Goal: Transaction & Acquisition: Purchase product/service

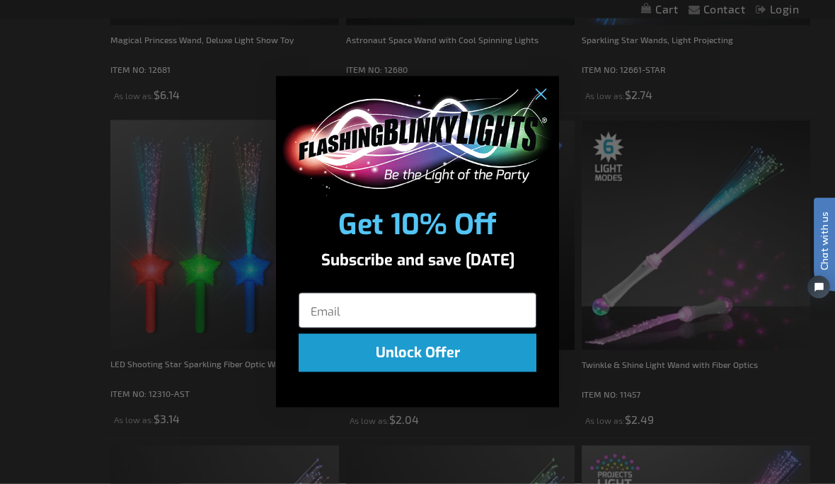
scroll to position [497, 0]
click at [544, 106] on circle "Close dialog" at bounding box center [540, 94] width 23 height 23
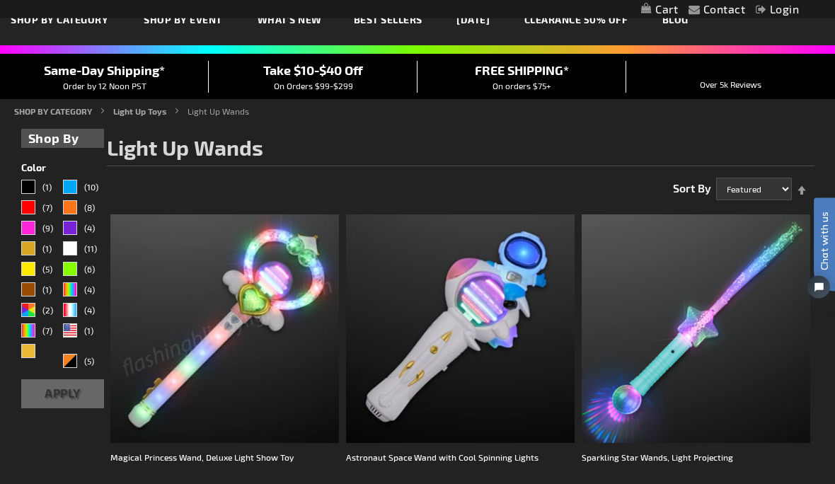
scroll to position [0, 0]
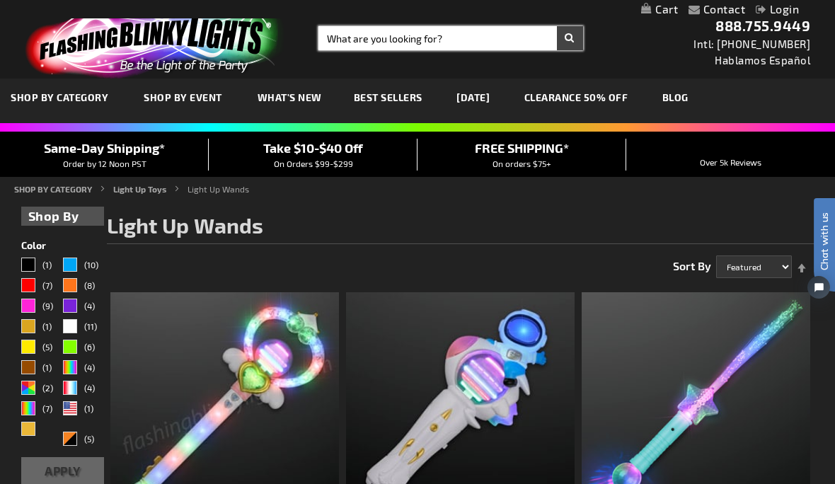
click at [390, 40] on input "Search" at bounding box center [450, 38] width 265 height 24
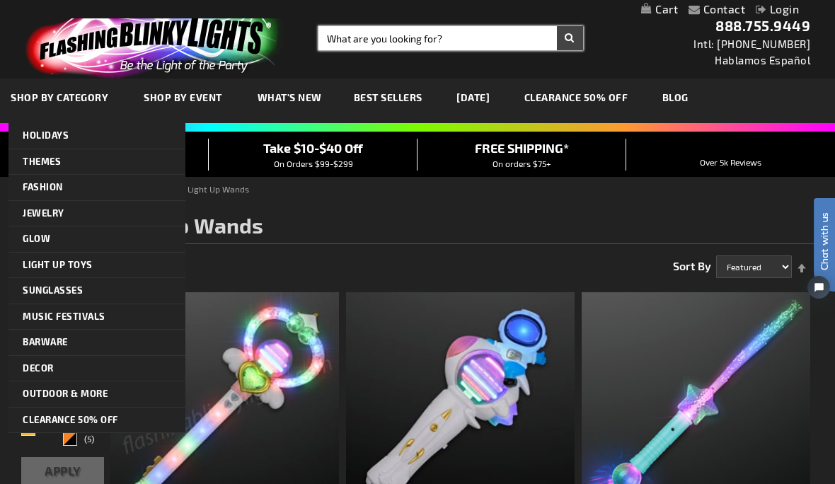
click at [81, 93] on span "SHOP BY CATEGORY" at bounding box center [60, 97] width 98 height 12
click at [459, 40] on input "Search" at bounding box center [450, 38] width 265 height 24
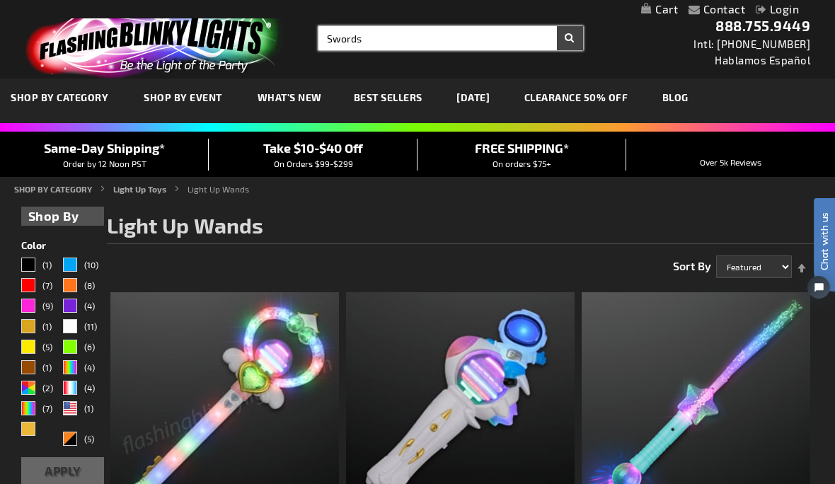
type input "Swords"
click at [570, 38] on button "Search" at bounding box center [570, 38] width 26 height 24
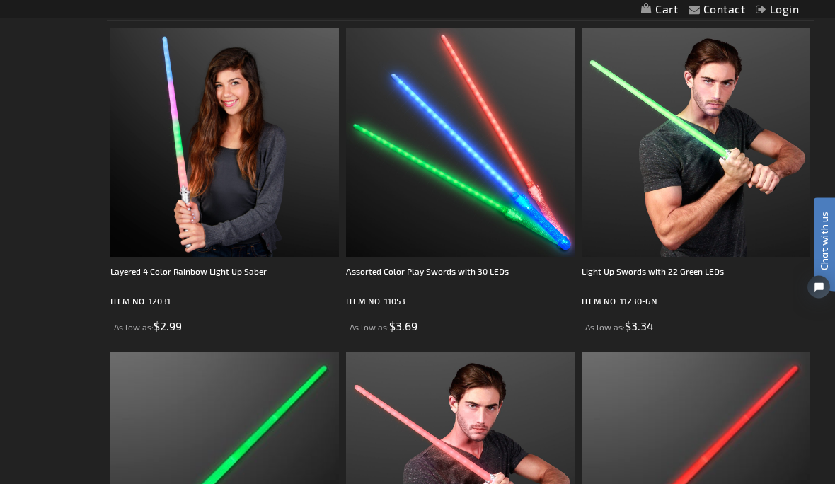
scroll to position [2857, 0]
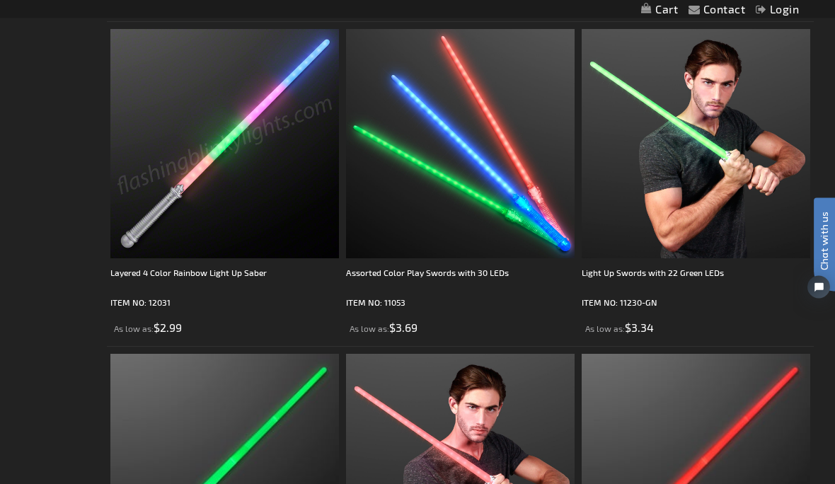
click at [173, 210] on img at bounding box center [224, 144] width 229 height 229
